Goal: Task Accomplishment & Management: Use online tool/utility

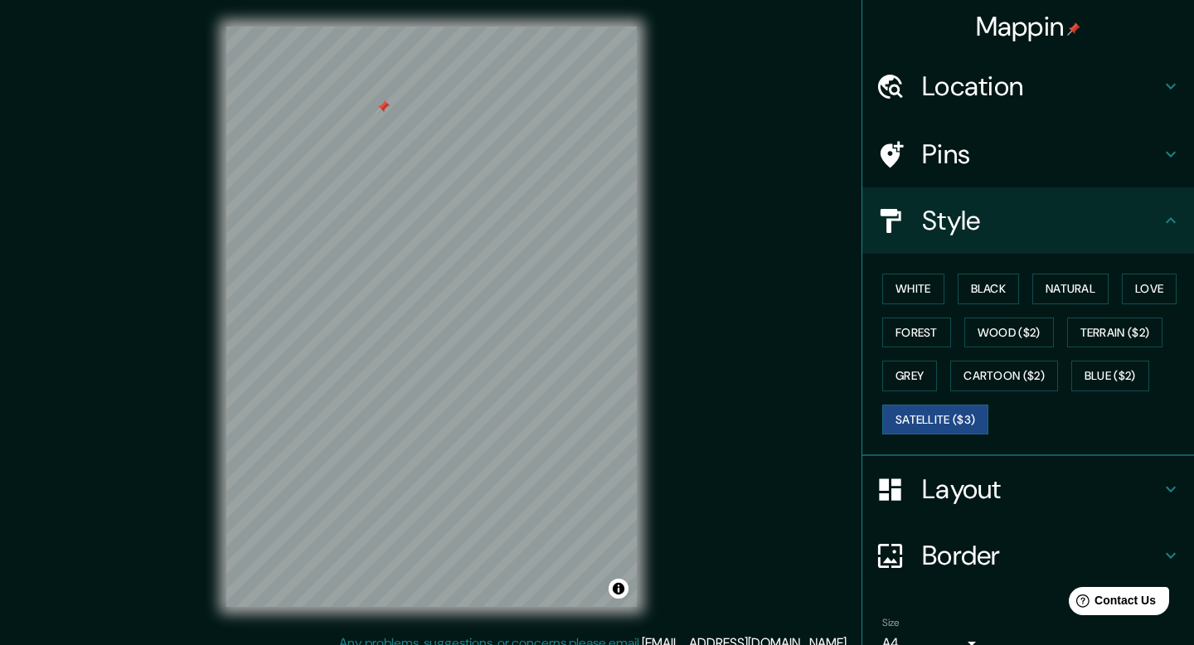
click at [1071, 81] on h4 "Location" at bounding box center [1041, 86] width 239 height 33
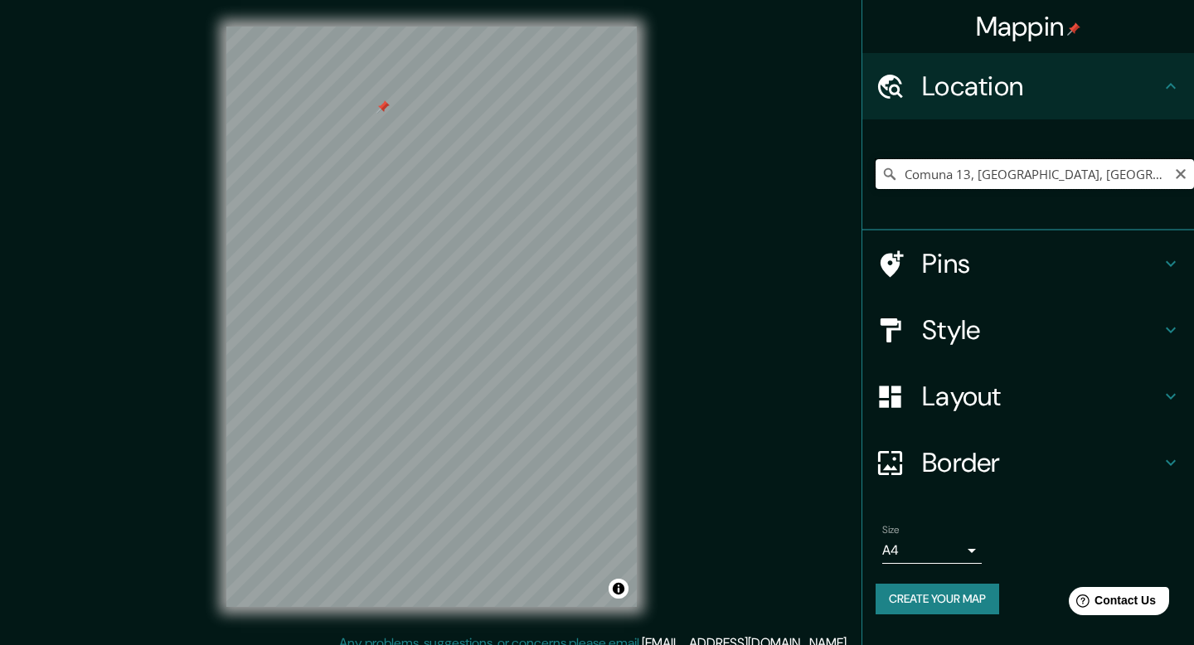
click at [993, 180] on input "Comuna 13, [GEOGRAPHIC_DATA], [GEOGRAPHIC_DATA]" at bounding box center [1035, 174] width 318 height 30
click at [1175, 177] on icon "Clear" at bounding box center [1180, 174] width 13 height 13
click at [1076, 165] on input "Pick your city or area" at bounding box center [1035, 174] width 318 height 30
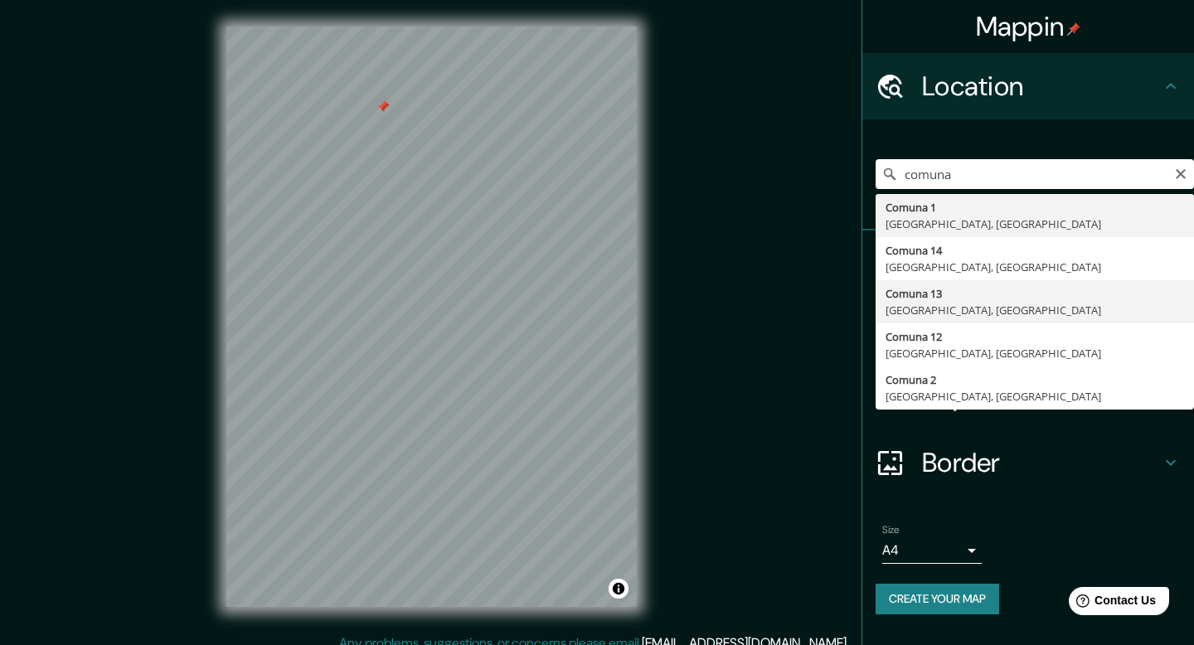
type input "Comuna 13, [GEOGRAPHIC_DATA], [GEOGRAPHIC_DATA]"
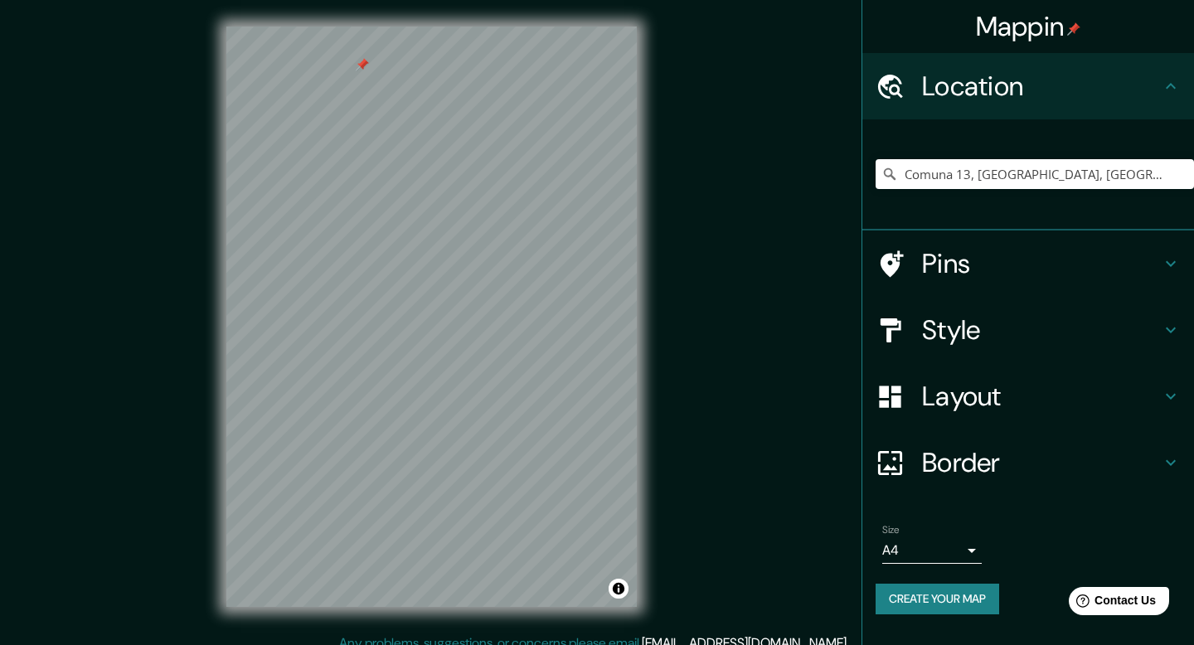
click at [954, 333] on h4 "Style" at bounding box center [1041, 329] width 239 height 33
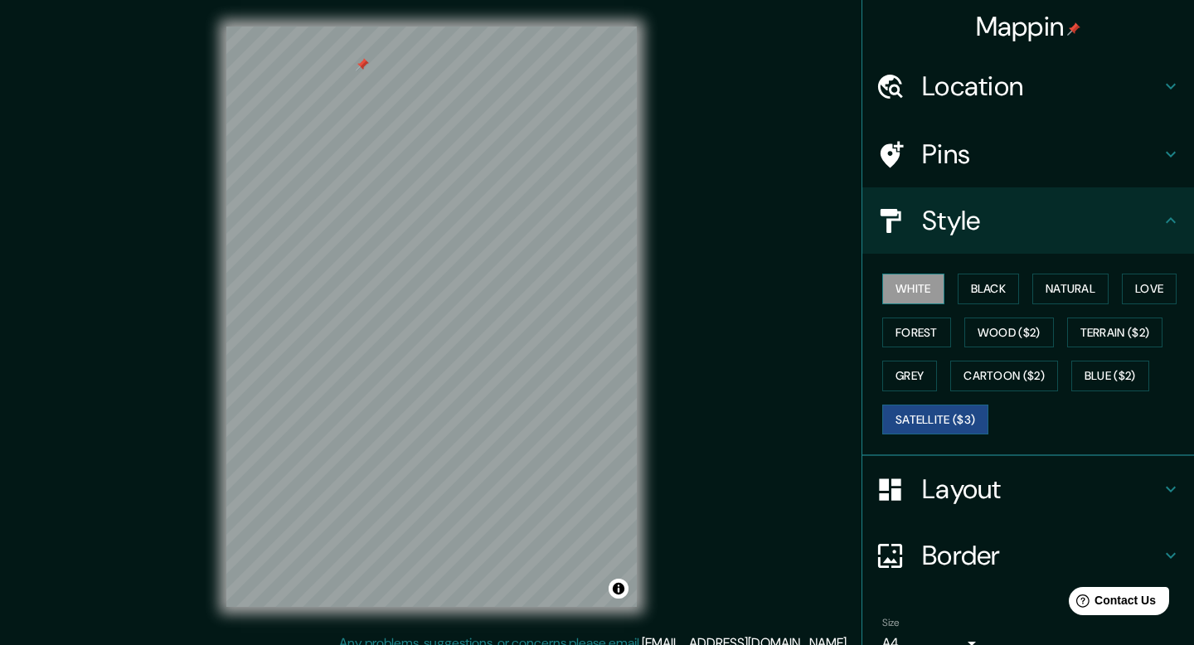
click at [930, 287] on button "White" at bounding box center [913, 289] width 62 height 31
click at [1025, 154] on h4 "Pins" at bounding box center [1041, 154] width 239 height 33
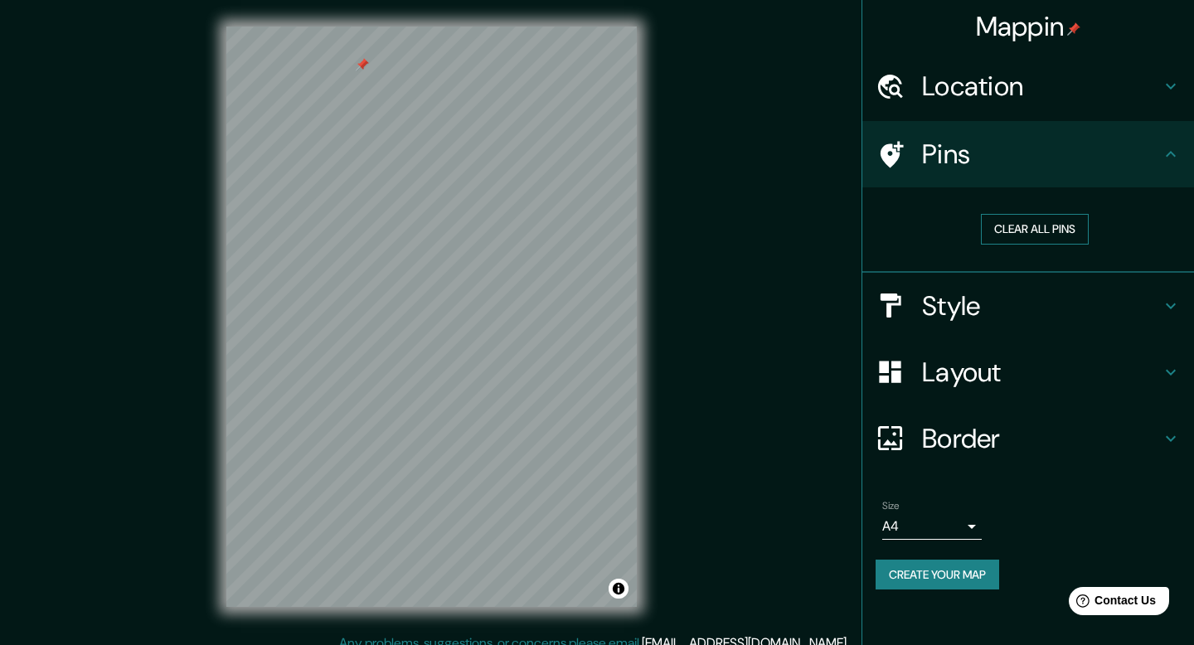
click at [1032, 234] on button "Clear all pins" at bounding box center [1035, 229] width 108 height 31
